Goal: Task Accomplishment & Management: Use online tool/utility

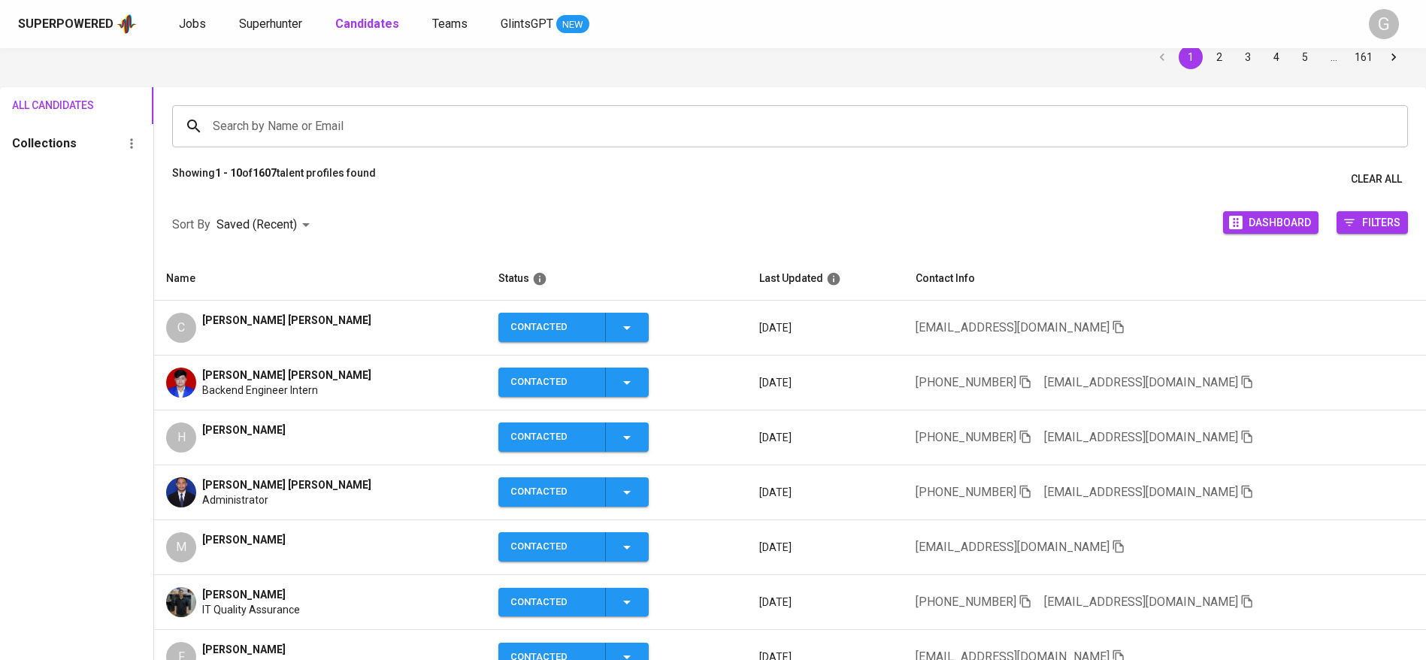
scroll to position [113, 0]
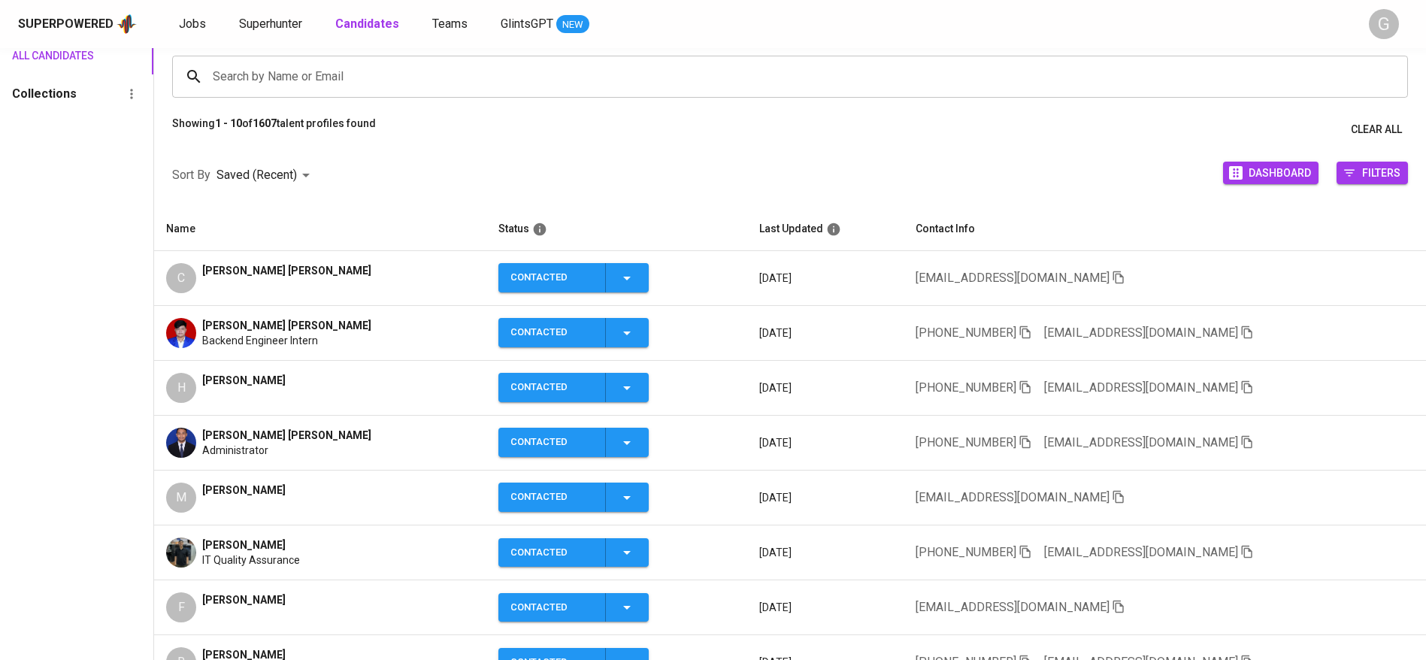
click at [1114, 492] on icon "button" at bounding box center [1119, 497] width 11 height 13
click at [284, 33] on div "Superpowered Jobs Superhunter Candidates Teams GlintsGPT NEW" at bounding box center [689, 24] width 1342 height 23
click at [297, 24] on span "Superhunter" at bounding box center [270, 24] width 63 height 14
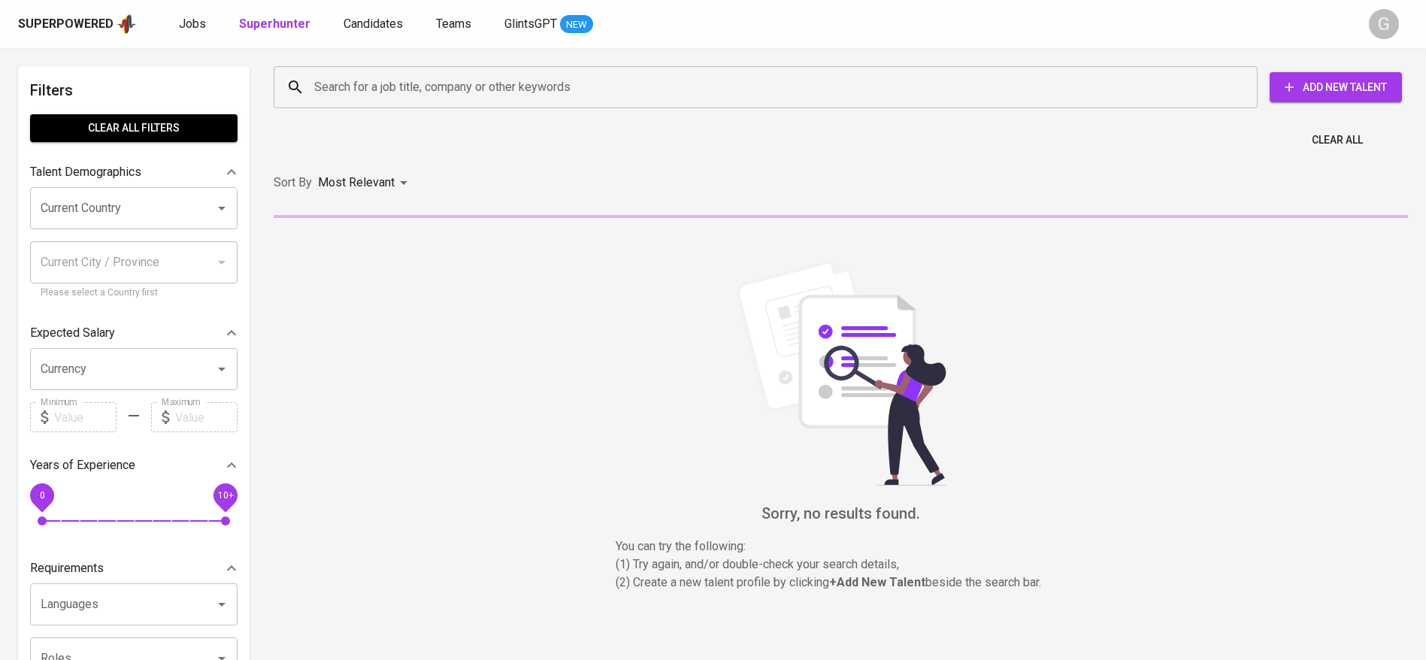
click at [358, 71] on div "Search for a job title, company or other keywords" at bounding box center [766, 87] width 984 height 42
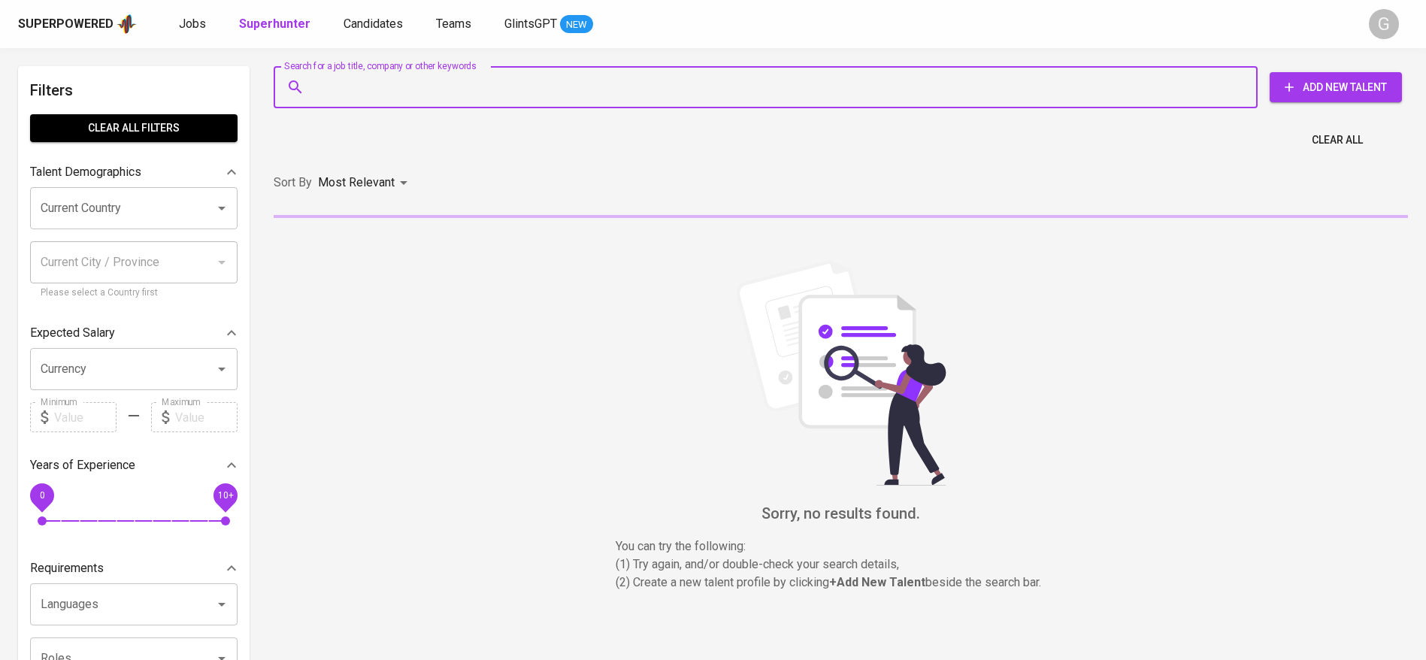
paste input "[EMAIL_ADDRESS][DOMAIN_NAME]"
type input "[EMAIL_ADDRESS][DOMAIN_NAME]"
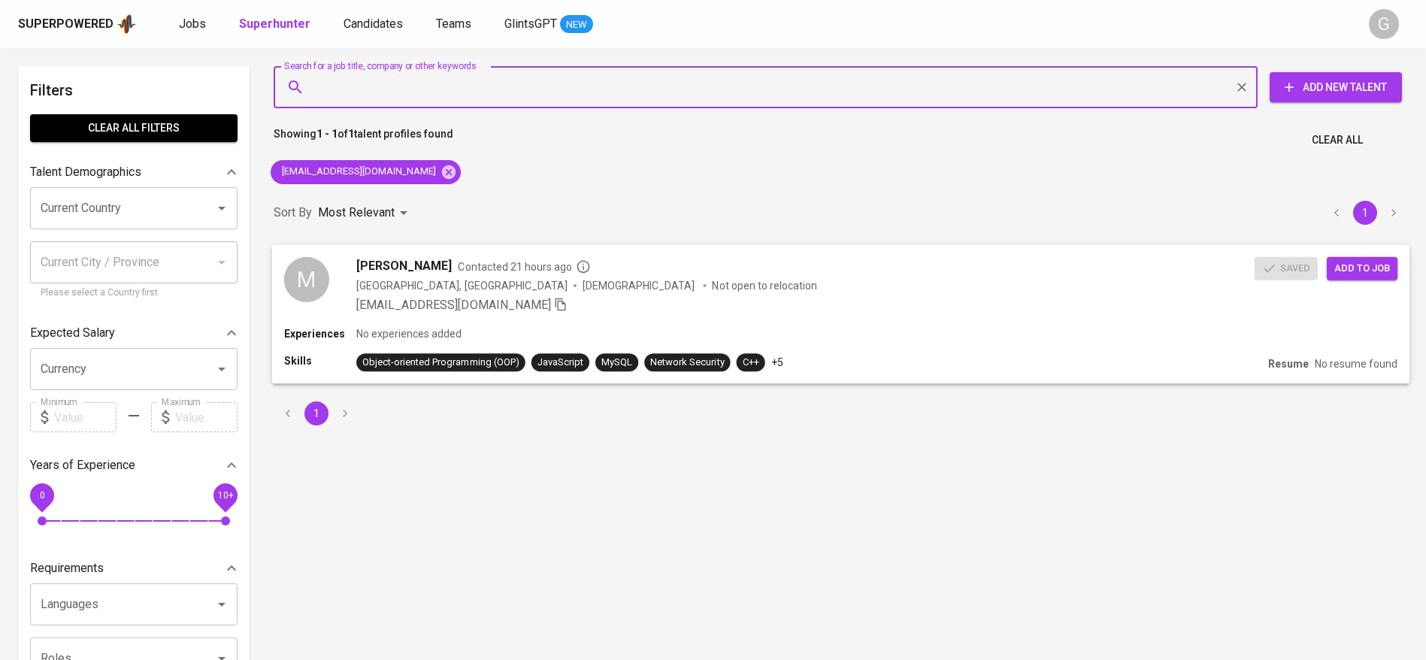
click at [1362, 262] on span "Add to job" at bounding box center [1363, 267] width 56 height 17
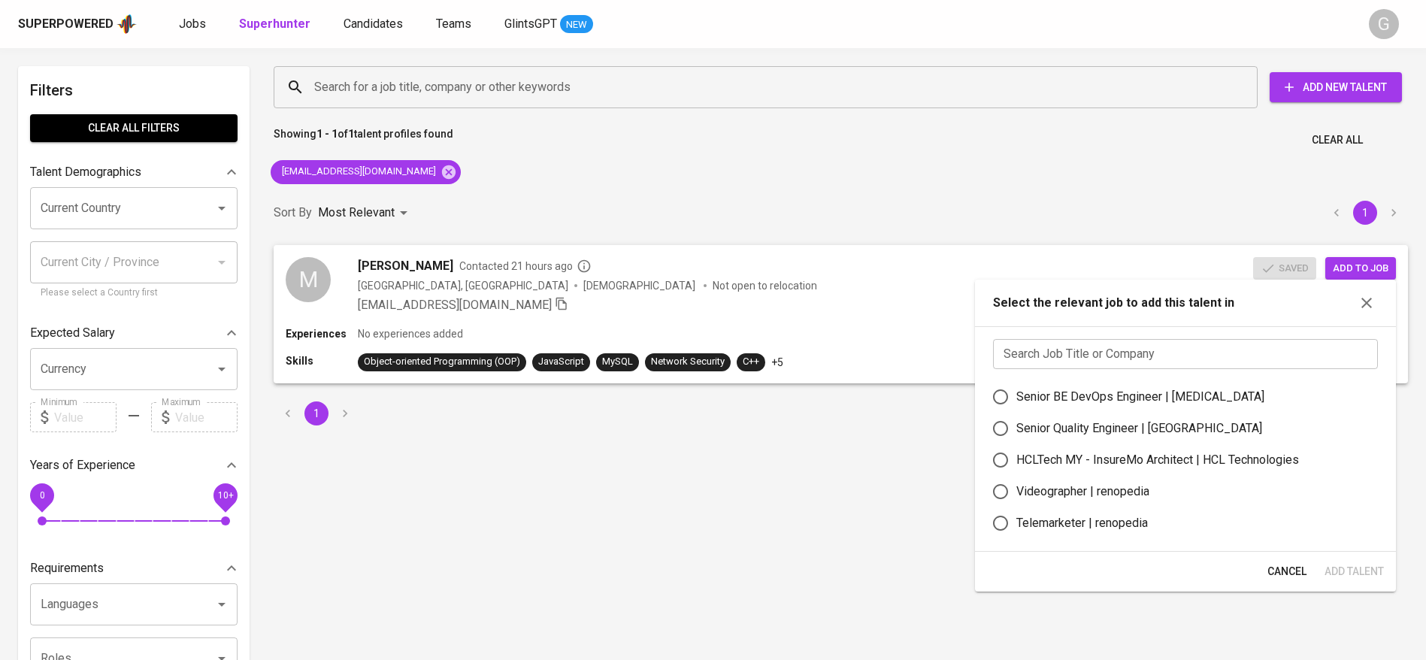
click at [1154, 353] on input "text" at bounding box center [1185, 354] width 385 height 30
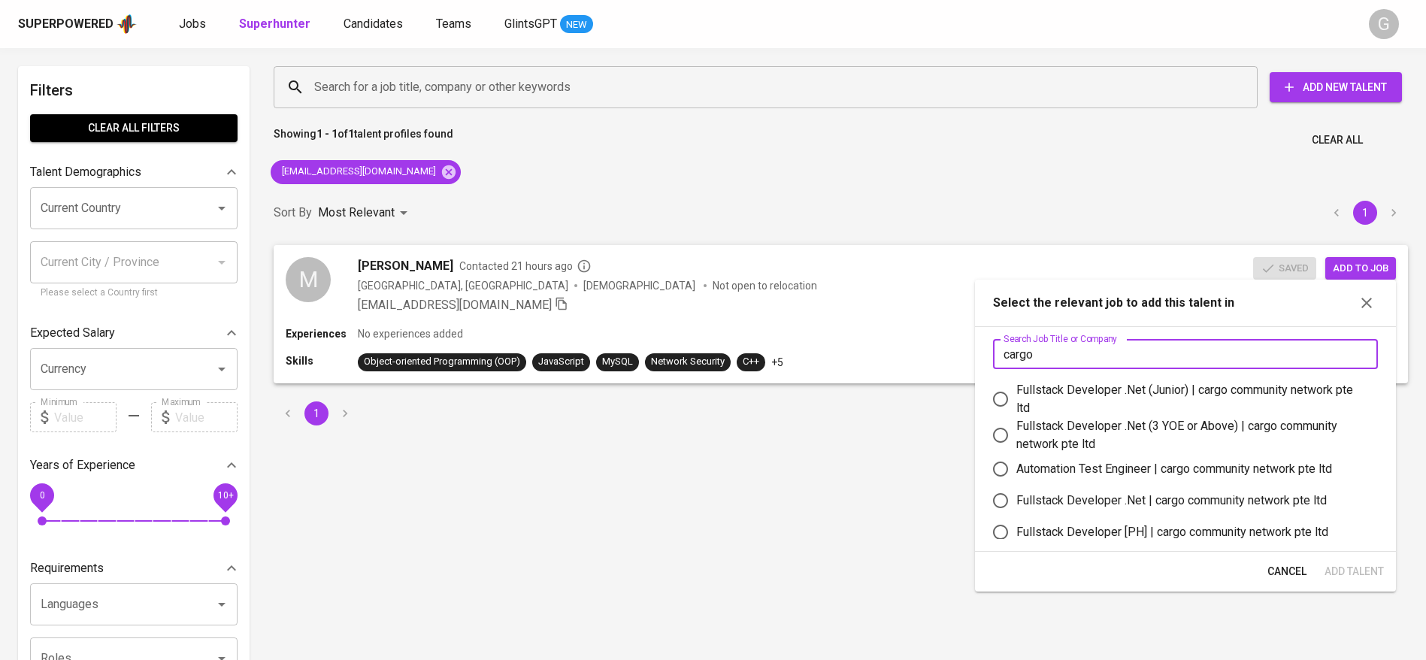
type input "cargo"
click at [1204, 388] on div "Fullstack Developer .Net (Junior) | cargo community network pte ltd" at bounding box center [1192, 399] width 350 height 36
click at [1017, 388] on input "Fullstack Developer .Net (Junior) | cargo community network pte ltd" at bounding box center [1001, 399] width 32 height 32
radio input "true"
click at [1373, 569] on span "Add Talent" at bounding box center [1354, 571] width 59 height 19
